Goal: Task Accomplishment & Management: Use online tool/utility

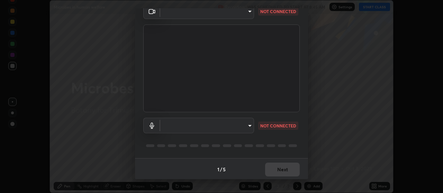
scroll to position [34, 0]
click at [184, 121] on body "Erase all Microbes in human welfare Recording WAS SCHEDULED TO START AT 8:45 AM…" at bounding box center [221, 96] width 443 height 193
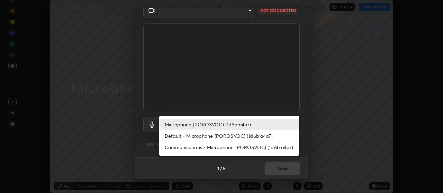
click at [180, 149] on li "Communications - Microphone (POROSVOC) (1d6b:a4a7)" at bounding box center [229, 147] width 140 height 11
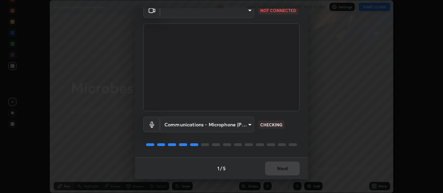
click at [175, 121] on body "Erase all Microbes in human welfare Recording WAS SCHEDULED TO START AT 8:45 AM…" at bounding box center [221, 96] width 443 height 193
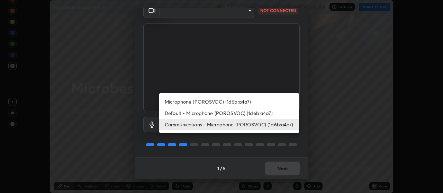
click at [172, 101] on li "Microphone (POROSVOC) (1d6b:a4a7)" at bounding box center [229, 101] width 140 height 11
type input "a62fe7e4ce3508b17338ef99fb4932c8ebcc6f7db6ddfc043ba58f3002fe66ab"
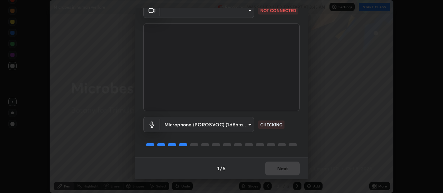
scroll to position [0, 0]
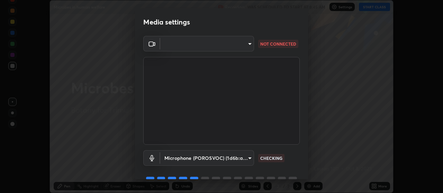
click at [167, 44] on body "Erase all Microbes in human welfare Recording WAS SCHEDULED TO START AT 8:45 AM…" at bounding box center [221, 96] width 443 height 193
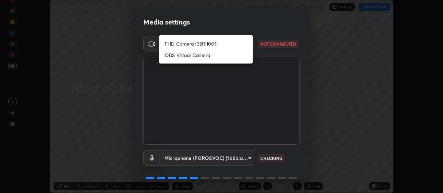
click at [177, 55] on li "OBS Virtual Camera" at bounding box center [205, 54] width 93 height 11
type input "74f4ce31a6e89349a61115435d09f55cbd80d92d1d660930fe4354c75c5bd59d"
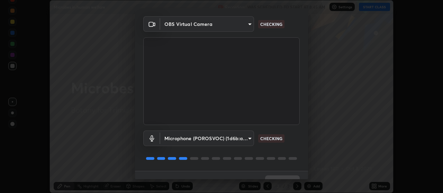
scroll to position [34, 0]
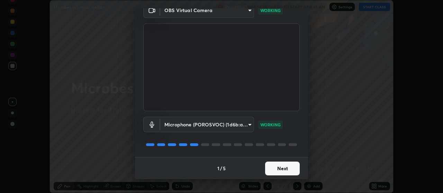
click at [274, 165] on button "Next" at bounding box center [282, 169] width 35 height 14
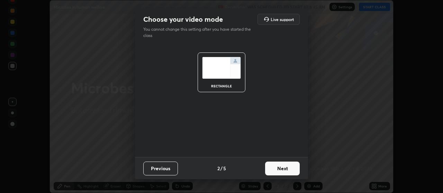
scroll to position [0, 0]
click at [274, 169] on button "Next" at bounding box center [282, 169] width 35 height 14
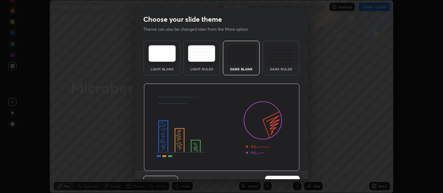
scroll to position [14, 0]
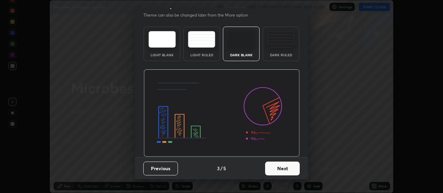
click at [280, 163] on button "Next" at bounding box center [282, 169] width 35 height 14
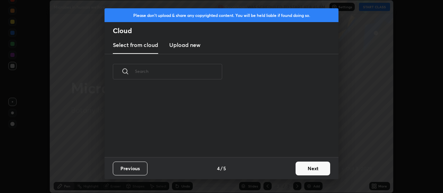
scroll to position [0, 0]
click at [299, 167] on button "Next" at bounding box center [313, 169] width 35 height 14
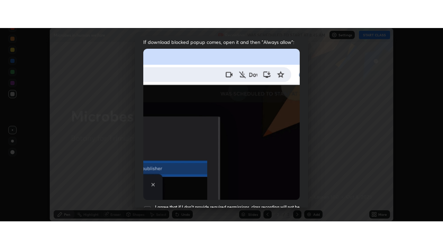
scroll to position [175, 0]
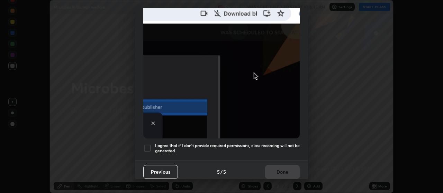
click at [147, 145] on div at bounding box center [147, 148] width 8 height 8
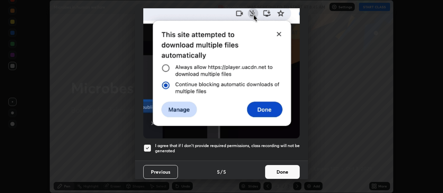
click at [268, 169] on button "Done" at bounding box center [282, 172] width 35 height 14
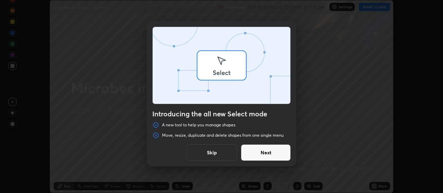
click at [380, 7] on div "Introducing the all new Select mode A new tool to help you manage shapes Move, …" at bounding box center [221, 96] width 443 height 193
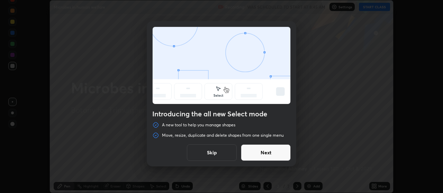
click at [222, 152] on button "Skip" at bounding box center [212, 153] width 50 height 17
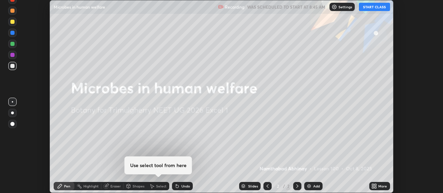
click at [367, 10] on button "START CLASS" at bounding box center [374, 7] width 31 height 8
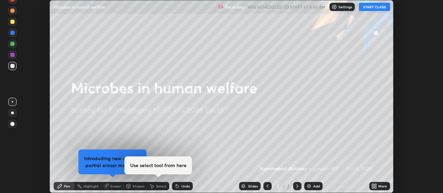
click at [376, 189] on icon at bounding box center [376, 188] width 2 height 2
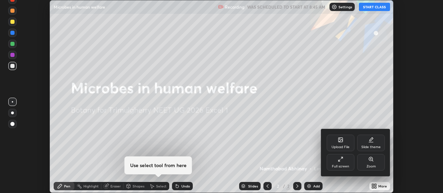
click at [338, 165] on div "Full screen" at bounding box center [340, 166] width 17 height 3
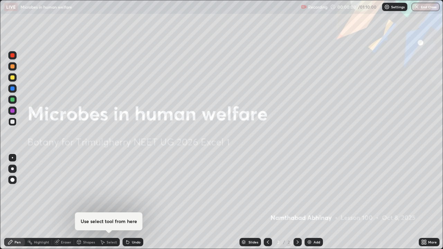
scroll to position [249, 443]
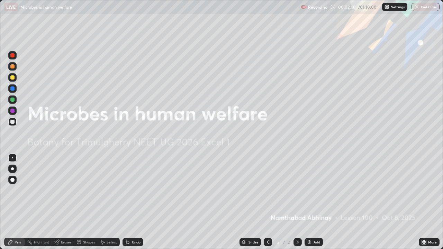
click at [311, 193] on img at bounding box center [310, 242] width 6 height 6
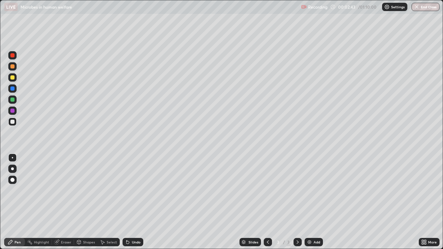
click at [423, 193] on icon at bounding box center [423, 244] width 2 height 2
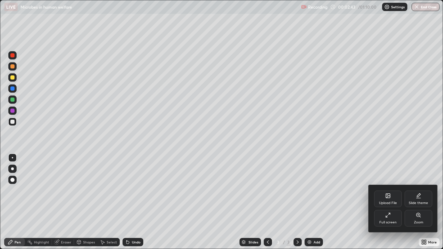
click at [416, 193] on div "Zoom" at bounding box center [418, 222] width 9 height 3
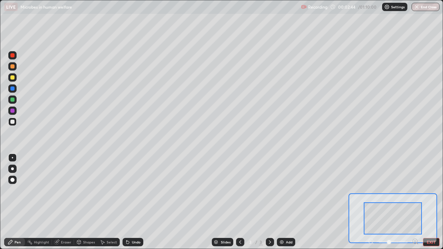
click at [415, 193] on icon at bounding box center [415, 241] width 7 height 7
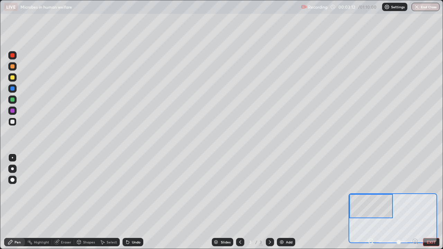
click at [13, 55] on div at bounding box center [12, 55] width 4 height 4
click at [10, 122] on div at bounding box center [12, 122] width 4 height 4
click at [11, 78] on div at bounding box center [12, 77] width 4 height 4
click at [15, 124] on div at bounding box center [12, 122] width 8 height 8
click at [11, 125] on div at bounding box center [12, 122] width 8 height 8
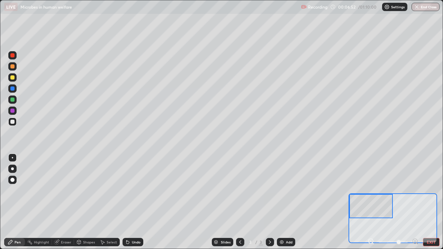
click at [12, 122] on div at bounding box center [12, 122] width 4 height 4
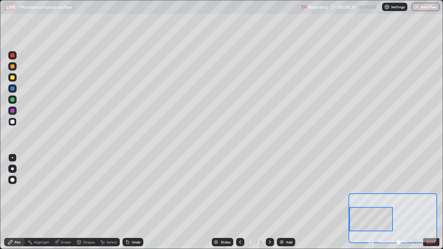
click at [12, 57] on div at bounding box center [12, 55] width 4 height 4
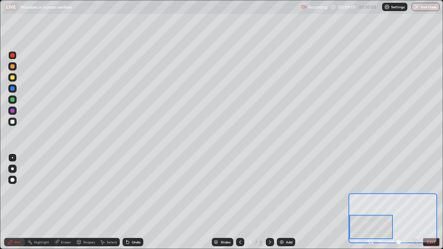
click at [11, 122] on div at bounding box center [12, 122] width 4 height 4
click at [11, 78] on div at bounding box center [12, 77] width 4 height 4
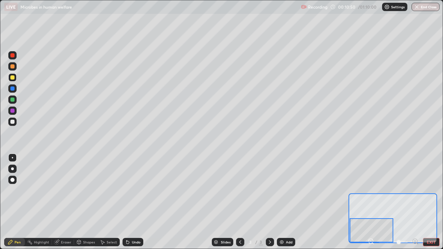
click at [11, 123] on div at bounding box center [12, 122] width 4 height 4
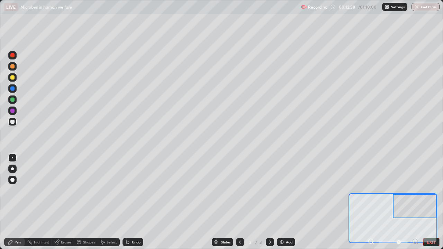
click at [12, 55] on div at bounding box center [12, 55] width 4 height 4
click at [62, 193] on div "Eraser" at bounding box center [66, 242] width 10 height 3
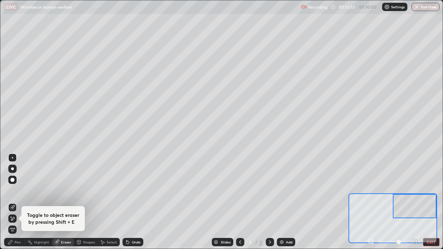
click at [17, 193] on div "Pen" at bounding box center [18, 242] width 6 height 3
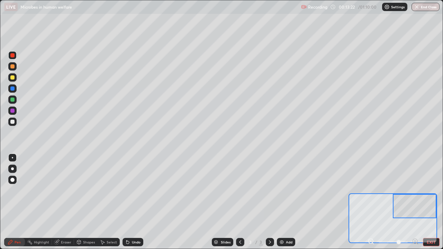
click at [11, 121] on div at bounding box center [12, 122] width 4 height 4
click at [15, 76] on div at bounding box center [12, 77] width 8 height 8
click at [13, 121] on div at bounding box center [12, 122] width 4 height 4
click at [11, 100] on div at bounding box center [12, 100] width 4 height 4
click at [11, 111] on div at bounding box center [12, 111] width 4 height 4
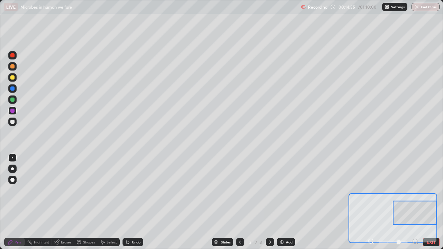
click at [12, 122] on div at bounding box center [12, 122] width 4 height 4
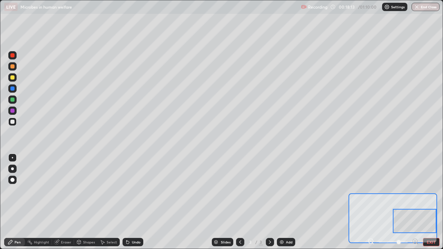
click at [13, 99] on div at bounding box center [12, 100] width 4 height 4
click at [284, 193] on div "Add" at bounding box center [286, 242] width 18 height 8
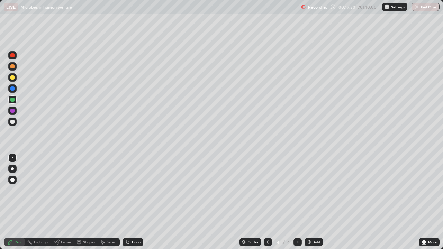
click at [430, 193] on div "More" at bounding box center [432, 242] width 9 height 3
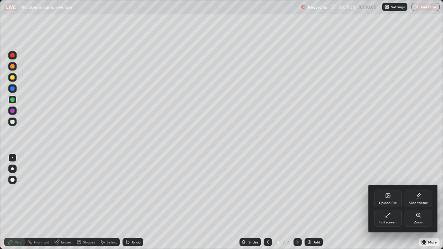
click at [424, 193] on div "Zoom" at bounding box center [419, 218] width 28 height 17
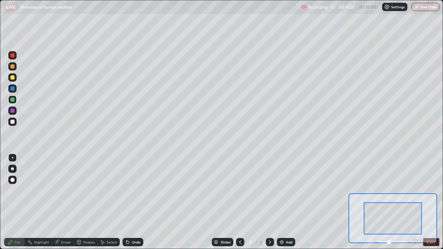
click at [414, 193] on icon at bounding box center [415, 241] width 7 height 7
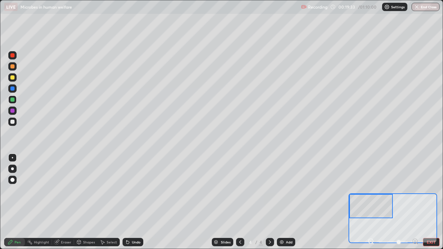
click at [11, 55] on div at bounding box center [12, 55] width 4 height 4
click at [14, 124] on div at bounding box center [12, 122] width 8 height 8
click at [363, 193] on div at bounding box center [371, 206] width 44 height 24
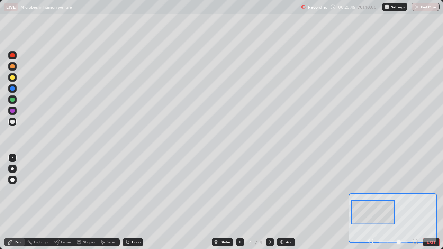
click at [59, 193] on icon at bounding box center [57, 242] width 6 height 6
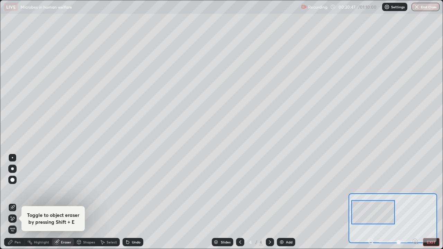
click at [17, 193] on div "Pen" at bounding box center [18, 242] width 6 height 3
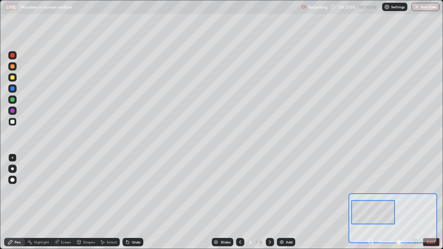
click at [15, 77] on div at bounding box center [12, 77] width 8 height 8
click at [11, 122] on div at bounding box center [12, 122] width 4 height 4
click at [13, 123] on div at bounding box center [12, 122] width 4 height 4
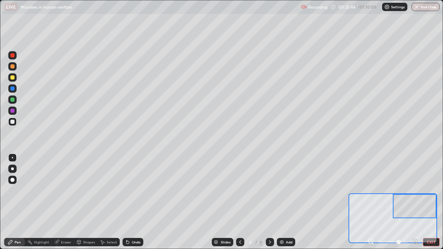
click at [13, 58] on div at bounding box center [12, 55] width 8 height 8
click at [14, 123] on div at bounding box center [12, 122] width 4 height 4
click at [63, 193] on div "Eraser" at bounding box center [66, 242] width 10 height 3
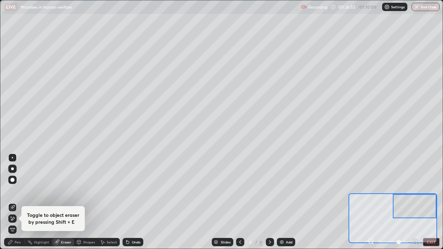
click at [17, 193] on div "Pen" at bounding box center [14, 242] width 21 height 8
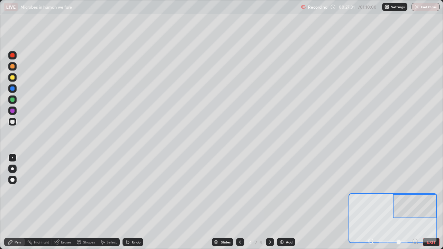
click at [13, 79] on div at bounding box center [12, 77] width 4 height 4
click at [363, 193] on div at bounding box center [392, 218] width 89 height 50
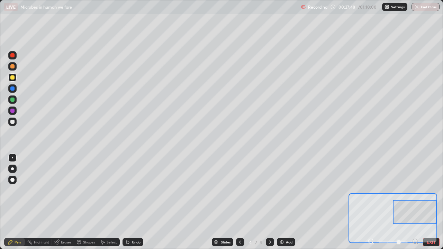
click at [13, 122] on div at bounding box center [12, 122] width 4 height 4
click at [65, 193] on div "Eraser" at bounding box center [66, 242] width 10 height 3
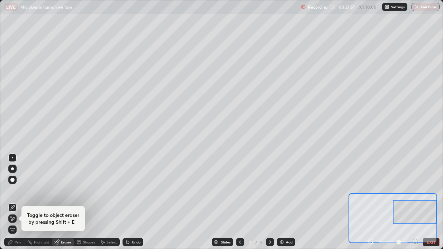
click at [16, 193] on div "Pen" at bounding box center [18, 242] width 6 height 3
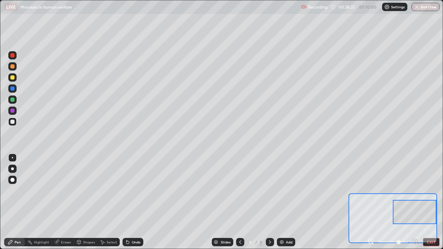
click at [15, 31] on div "Erase all" at bounding box center [12, 124] width 17 height 221
click at [286, 193] on div "Add" at bounding box center [286, 242] width 18 height 8
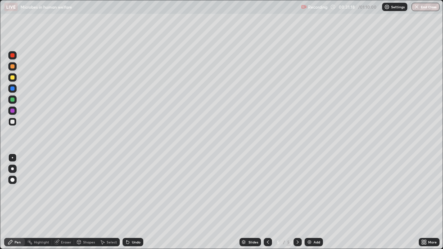
click at [432, 193] on div "More" at bounding box center [432, 242] width 9 height 3
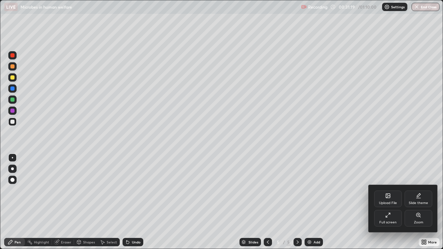
click at [423, 193] on div "Zoom" at bounding box center [419, 218] width 28 height 17
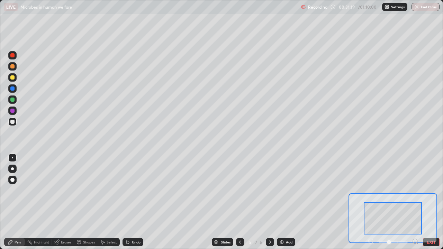
click at [417, 193] on icon at bounding box center [417, 243] width 1 height 1
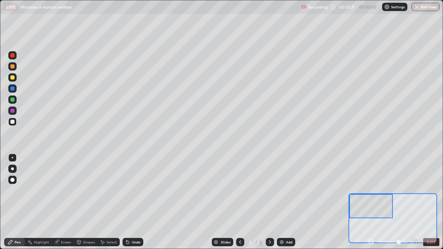
click at [13, 56] on div at bounding box center [12, 55] width 4 height 4
click at [13, 77] on div at bounding box center [12, 77] width 4 height 4
click at [12, 78] on div at bounding box center [12, 77] width 4 height 4
click at [12, 121] on div at bounding box center [12, 122] width 4 height 4
click at [13, 111] on div at bounding box center [12, 111] width 4 height 4
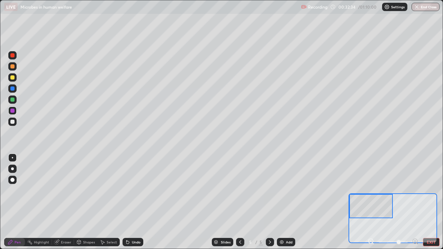
click at [12, 78] on div at bounding box center [12, 77] width 4 height 4
click at [11, 56] on div at bounding box center [12, 55] width 4 height 4
click at [11, 79] on div at bounding box center [12, 77] width 4 height 4
click at [11, 56] on div at bounding box center [12, 55] width 4 height 4
click at [0, 22] on div "Setting up your live class" at bounding box center [221, 124] width 443 height 249
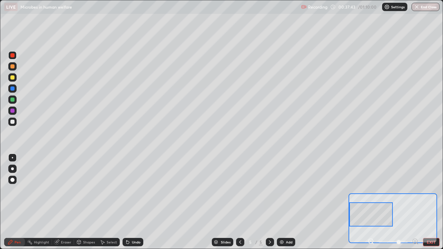
click at [10, 122] on div at bounding box center [12, 122] width 4 height 4
click at [67, 193] on div "Eraser" at bounding box center [66, 242] width 10 height 3
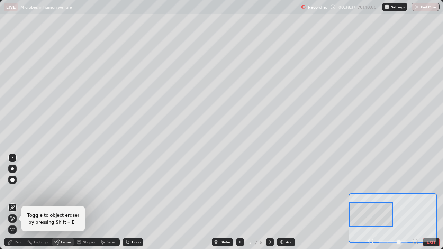
click at [13, 193] on icon at bounding box center [11, 242] width 6 height 6
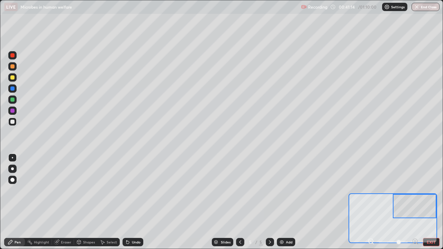
click at [13, 55] on div at bounding box center [12, 55] width 4 height 4
click at [12, 122] on div at bounding box center [12, 122] width 4 height 4
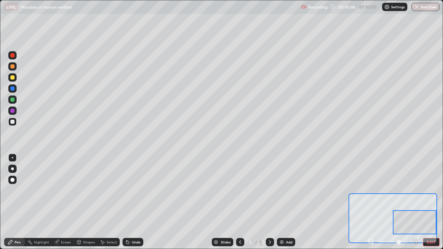
click at [10, 56] on div at bounding box center [12, 55] width 4 height 4
click at [16, 123] on div at bounding box center [12, 122] width 8 height 8
click at [12, 123] on div at bounding box center [12, 122] width 4 height 4
click at [11, 79] on div at bounding box center [12, 77] width 4 height 4
click at [11, 123] on div at bounding box center [12, 122] width 4 height 4
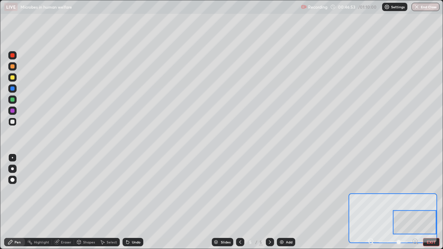
click at [11, 56] on div at bounding box center [12, 55] width 4 height 4
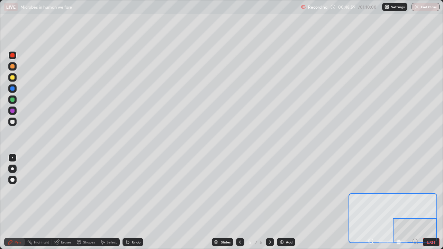
click at [11, 121] on div at bounding box center [12, 122] width 4 height 4
click at [14, 101] on div at bounding box center [12, 100] width 4 height 4
click at [286, 193] on div "Add" at bounding box center [289, 242] width 7 height 3
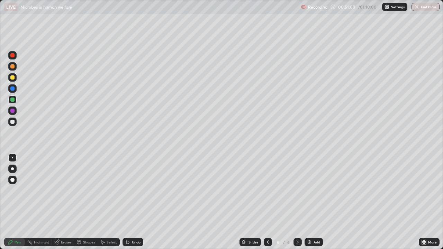
click at [424, 193] on div "More" at bounding box center [429, 242] width 21 height 8
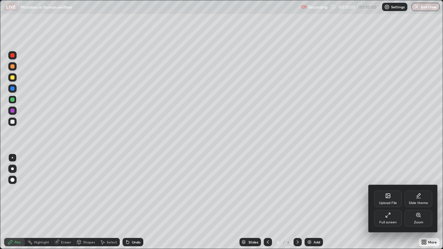
click at [419, 193] on div "Zoom" at bounding box center [419, 218] width 28 height 17
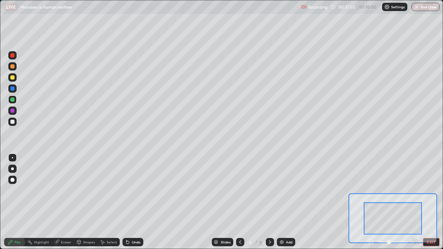
click at [415, 193] on icon at bounding box center [415, 241] width 7 height 7
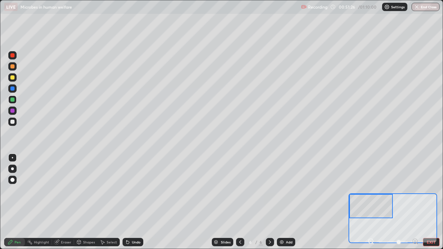
click at [12, 56] on div at bounding box center [12, 55] width 4 height 4
click at [11, 125] on div at bounding box center [12, 122] width 8 height 8
click at [13, 76] on div at bounding box center [12, 77] width 4 height 4
click at [13, 79] on div at bounding box center [12, 77] width 4 height 4
click at [282, 193] on img at bounding box center [282, 242] width 6 height 6
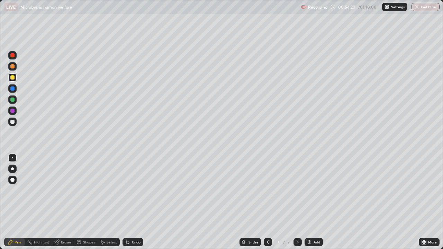
click at [425, 193] on icon at bounding box center [425, 244] width 2 height 2
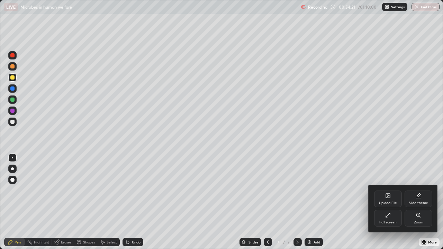
click at [420, 193] on div "Zoom" at bounding box center [419, 218] width 28 height 17
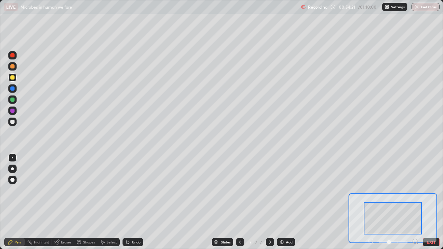
click at [415, 193] on icon at bounding box center [415, 241] width 2 height 0
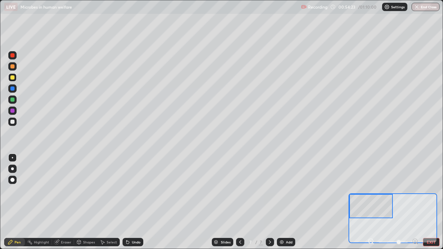
click at [11, 55] on div at bounding box center [12, 55] width 4 height 4
click at [14, 122] on div at bounding box center [12, 122] width 4 height 4
click at [13, 122] on div at bounding box center [12, 122] width 4 height 4
click at [62, 193] on div "Eraser" at bounding box center [63, 242] width 22 height 8
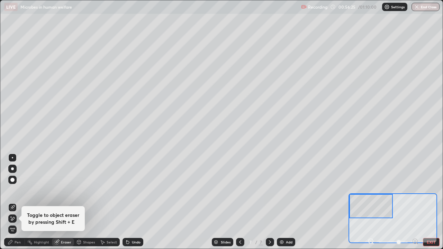
click at [16, 193] on div "Pen" at bounding box center [18, 242] width 6 height 3
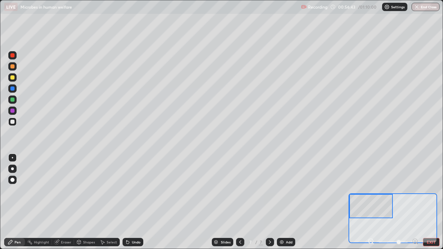
click at [62, 193] on div "Eraser" at bounding box center [66, 242] width 10 height 3
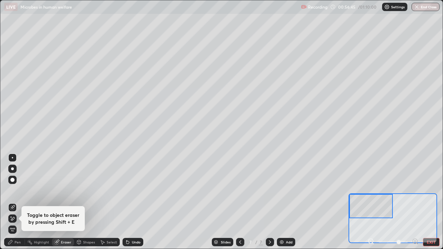
click at [17, 193] on div "Pen" at bounding box center [18, 242] width 6 height 3
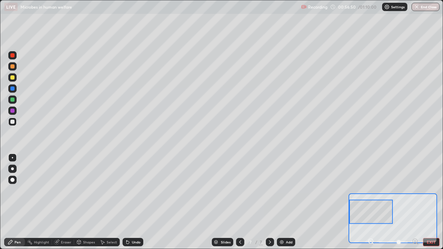
click at [10, 77] on div at bounding box center [12, 77] width 8 height 8
click at [13, 111] on div at bounding box center [12, 111] width 4 height 4
click at [10, 121] on div at bounding box center [12, 122] width 4 height 4
click at [12, 78] on div at bounding box center [12, 77] width 4 height 4
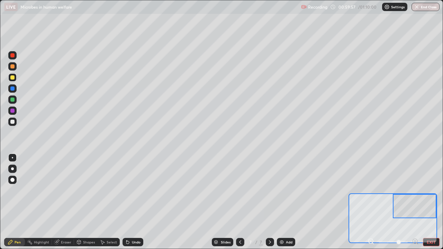
click at [13, 58] on div at bounding box center [12, 55] width 8 height 8
click at [15, 79] on div at bounding box center [12, 77] width 8 height 8
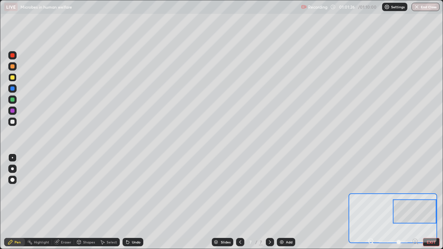
click at [12, 56] on div at bounding box center [12, 55] width 4 height 4
click at [420, 7] on button "End Class" at bounding box center [425, 7] width 27 height 8
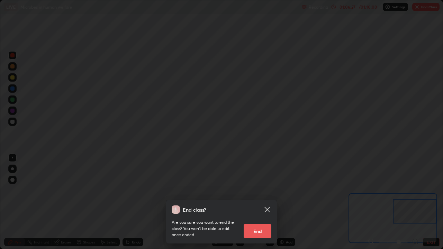
click at [259, 193] on button "End" at bounding box center [258, 231] width 28 height 14
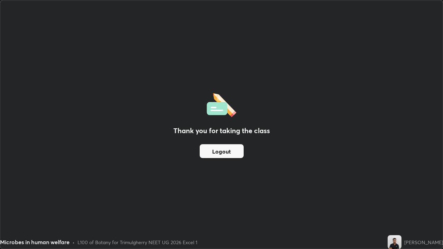
click at [219, 152] on button "Logout" at bounding box center [222, 151] width 44 height 14
